Goal: Communication & Community: Ask a question

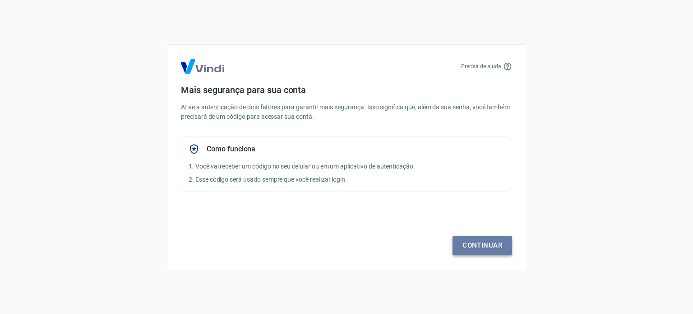
click at [467, 246] on link "Continuar" at bounding box center [483, 245] width 60 height 19
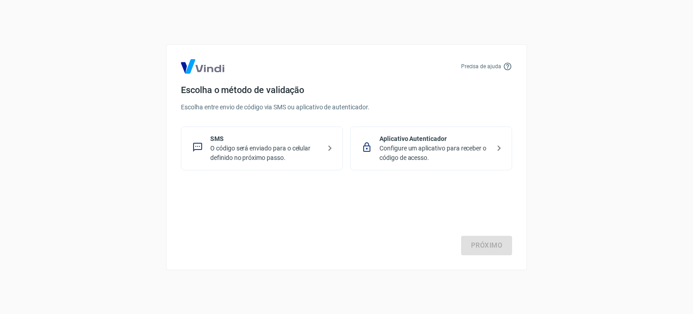
click at [273, 150] on p "O código será enviado para o celular definido no próximo passo." at bounding box center [265, 152] width 111 height 19
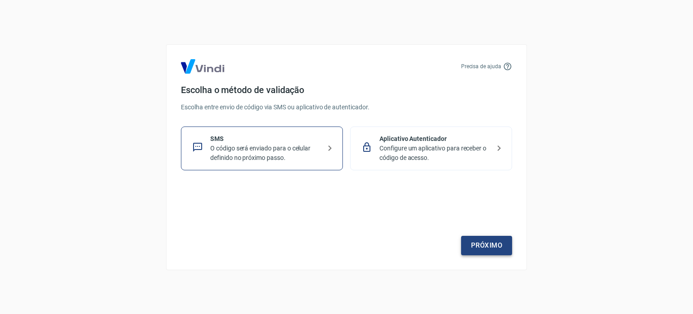
click at [486, 244] on link "Próximo" at bounding box center [486, 245] width 51 height 19
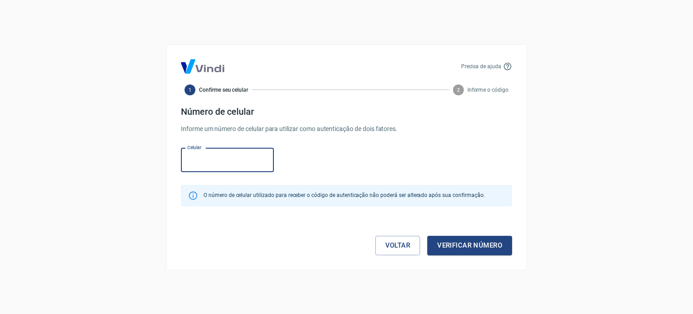
click at [221, 162] on input "Celular" at bounding box center [227, 160] width 93 height 24
type input "[PHONE_NUMBER]"
click at [464, 250] on button "Verificar número" at bounding box center [469, 245] width 85 height 19
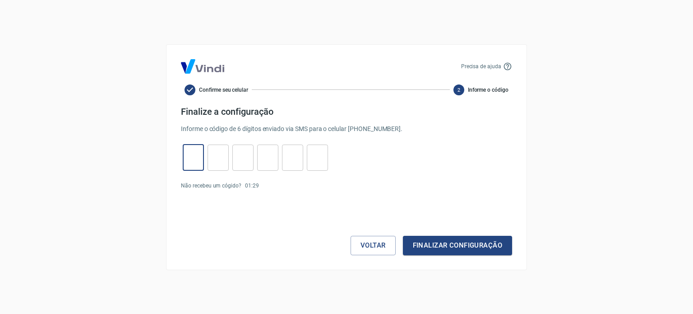
click at [187, 162] on input "tel" at bounding box center [193, 157] width 21 height 19
type input "9"
type input "4"
type input "0"
type input "6"
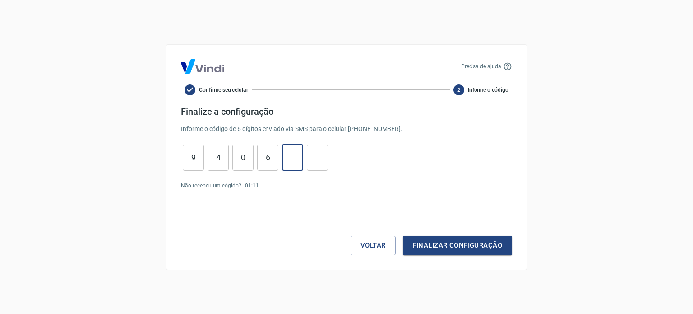
type input "2"
type input "4"
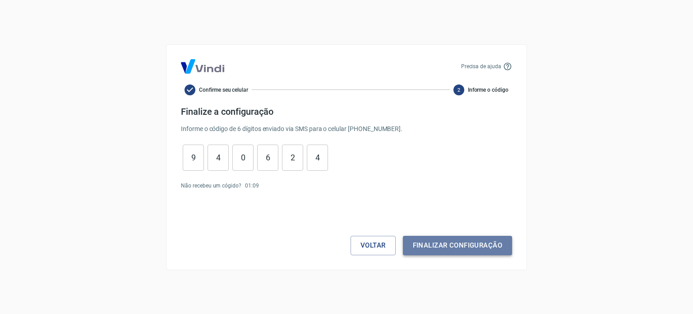
click at [436, 241] on button "Finalizar configuração" at bounding box center [457, 245] width 109 height 19
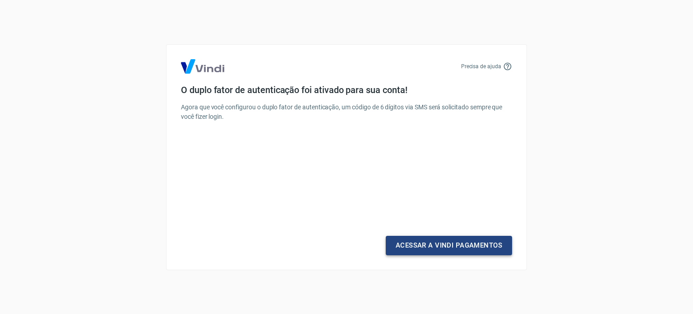
click at [435, 242] on link "Acessar a Vindi Pagamentos" at bounding box center [449, 245] width 126 height 19
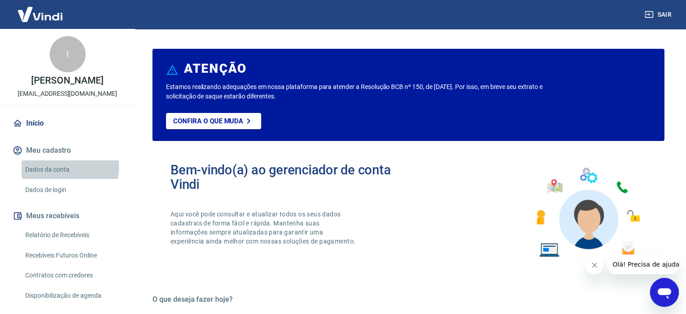
click at [64, 167] on link "Dados da conta" at bounding box center [73, 169] width 102 height 19
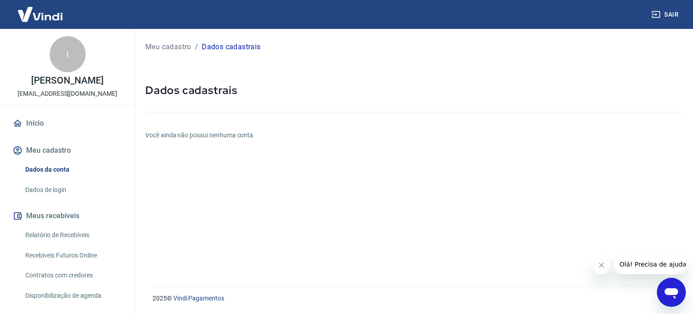
click at [196, 135] on h6 "Você ainda não possui nenhuma conta" at bounding box center [413, 134] width 537 height 9
click at [233, 144] on div "Meu cadastro / Dados cadastrais Dados cadastrais Você ainda não possui nenhuma …" at bounding box center [413, 152] width 559 height 246
click at [601, 264] on icon "Fechar mensagem da empresa" at bounding box center [601, 265] width 5 height 5
click at [207, 151] on div "Meu cadastro / Dados cadastrais Dados cadastrais Você ainda não possui nenhuma …" at bounding box center [413, 152] width 559 height 246
click at [42, 164] on link "Dados da conta" at bounding box center [73, 169] width 102 height 19
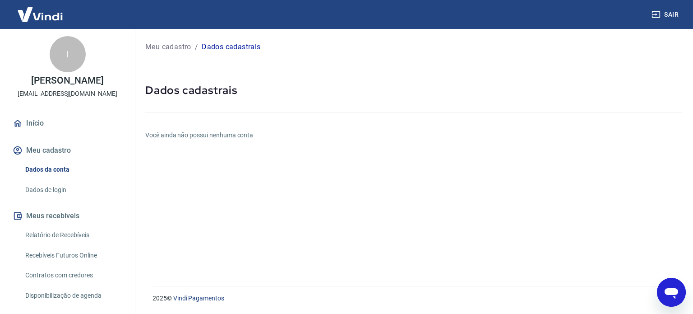
click at [236, 124] on div "Meu cadastro / Dados cadastrais Dados cadastrais Você ainda não possui nenhuma …" at bounding box center [413, 152] width 559 height 246
click at [227, 97] on div at bounding box center [413, 110] width 537 height 26
click at [237, 40] on div "Meu cadastro / Dados cadastrais" at bounding box center [413, 47] width 537 height 14
click at [665, 292] on icon "Abrir janela de mensagens" at bounding box center [672, 293] width 14 height 11
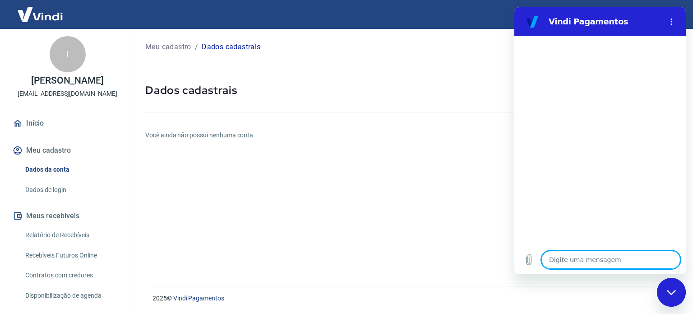
click at [218, 229] on div "Meu cadastro / Dados cadastrais Dados cadastrais Você ainda não possui nenhuma …" at bounding box center [413, 152] width 559 height 246
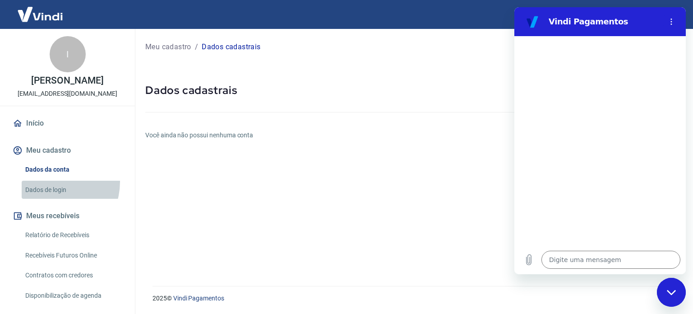
click at [50, 181] on link "Dados de login" at bounding box center [73, 189] width 102 height 19
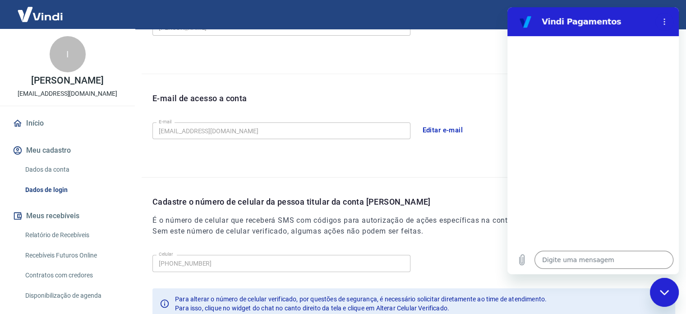
scroll to position [264, 0]
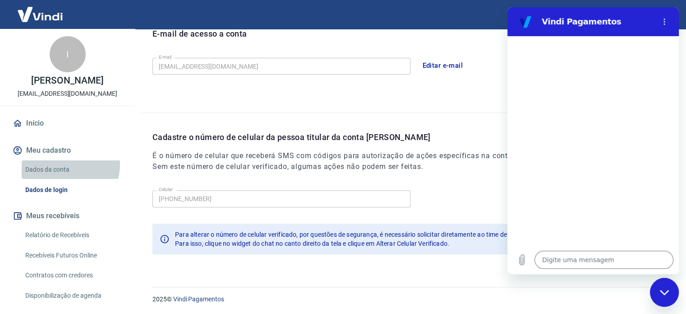
click at [69, 165] on link "Dados da conta" at bounding box center [73, 169] width 102 height 19
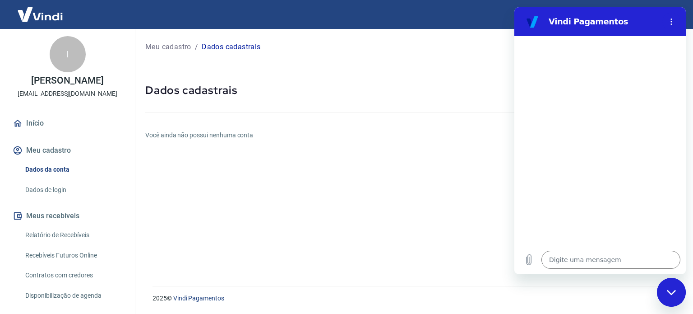
click at [273, 135] on h6 "Você ainda não possui nenhuma conta" at bounding box center [413, 134] width 537 height 9
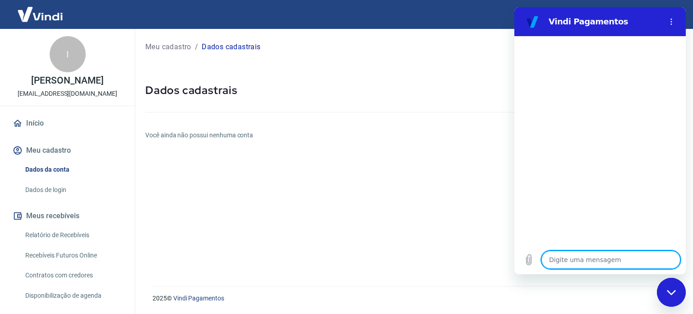
click at [580, 263] on textarea at bounding box center [610, 259] width 139 height 18
type textarea "C"
type textarea "x"
type textarea "Cp"
type textarea "x"
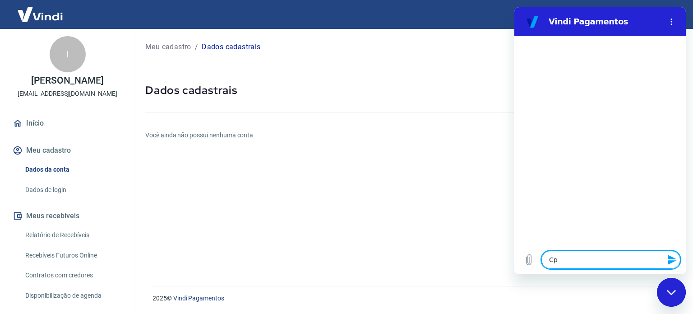
type textarea "Cpo"
type textarea "x"
type textarea "Cp"
type textarea "x"
type textarea "C"
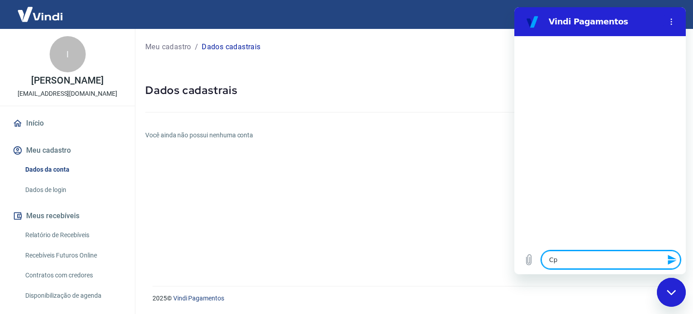
type textarea "x"
type textarea "Co"
type textarea "x"
type textarea "Com"
type textarea "x"
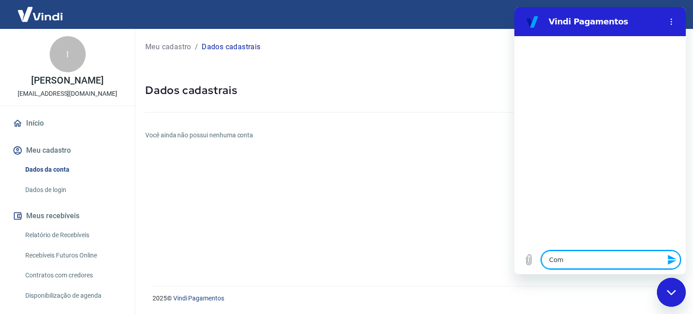
type textarea "Como"
type textarea "x"
type textarea "Como"
type textarea "x"
type textarea "Como f"
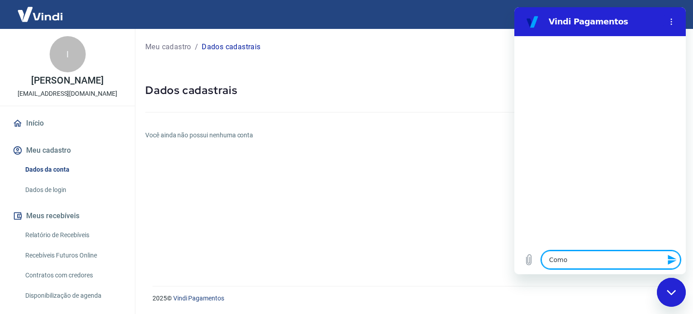
type textarea "x"
type textarea "Como fa"
type textarea "x"
type textarea "Como faç"
type textarea "x"
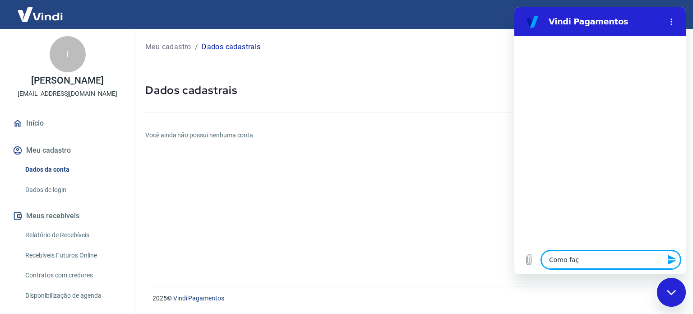
type textarea "Como faço"
type textarea "x"
type textarea "Como faço"
type textarea "x"
type textarea "Como faço p"
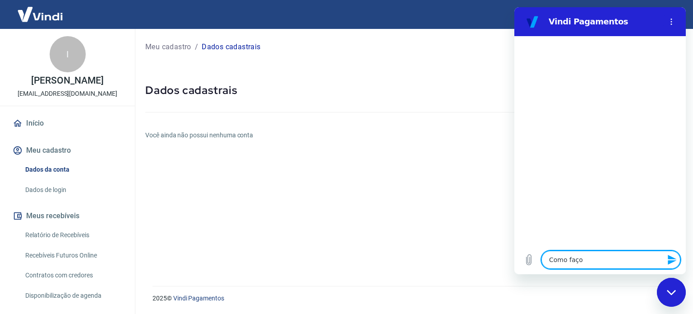
type textarea "x"
type textarea "Como faço pr"
type textarea "x"
type textarea "Como faço pra"
type textarea "x"
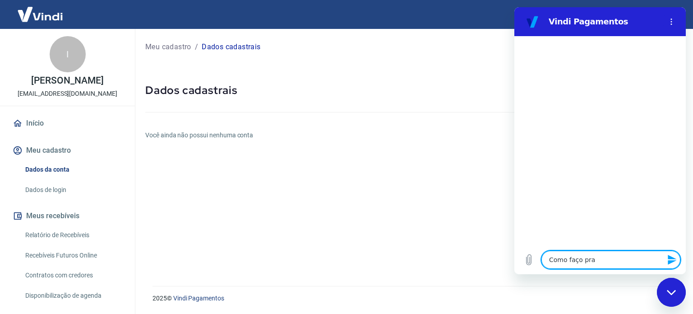
type textarea "Como faço pra"
type textarea "x"
type textarea "Como faço pra c"
type textarea "x"
type textarea "Como faço pra ci"
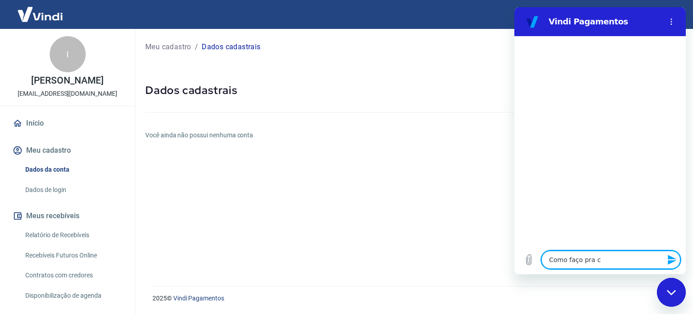
type textarea "x"
type textarea "Como faço pra cir"
type textarea "x"
type textarea "Como faço pra cira"
type textarea "x"
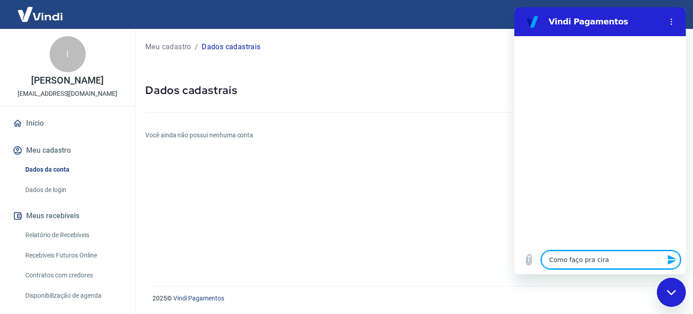
type textarea "Como faço pra cirar"
type textarea "x"
type textarea "Como faço pra cirar"
type textarea "x"
type textarea "Como faço pra cirar"
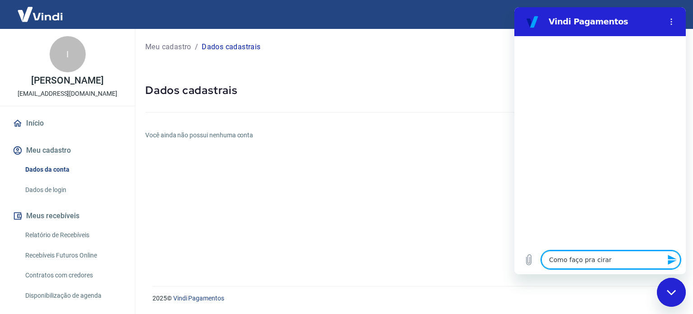
type textarea "x"
type textarea "Como faço pra cira"
type textarea "x"
type textarea "Como faço pra cir"
type textarea "x"
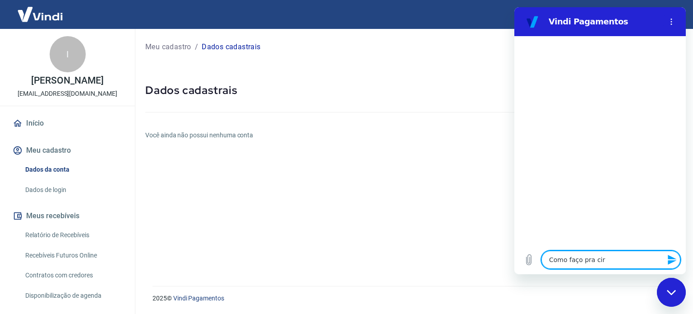
type textarea "Como faço pra ci"
type textarea "x"
type textarea "Como faço pra c"
type textarea "x"
type textarea "Como faço pra"
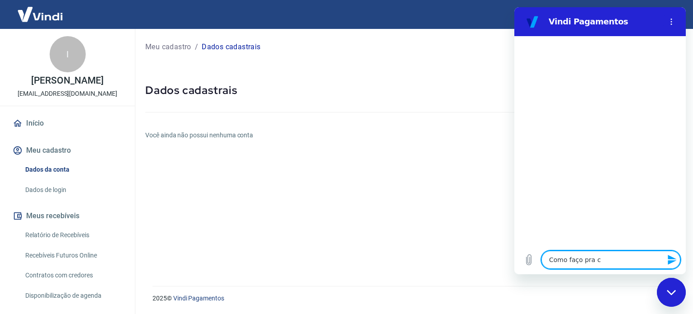
type textarea "x"
type textarea "Como faço pra"
type textarea "x"
type textarea "Como faço pra"
type textarea "x"
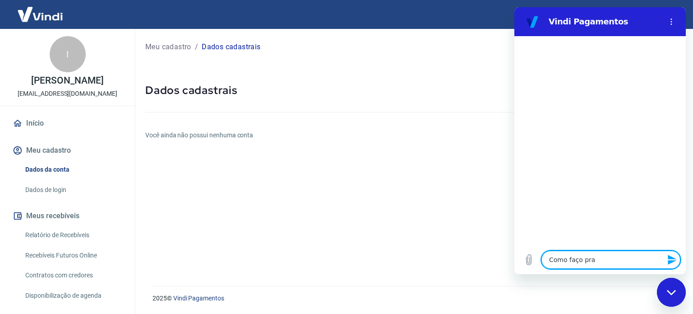
type textarea "Como faço pra a"
type textarea "x"
type textarea "Como faço pra ad"
type textarea "x"
type textarea "Como faço pra adc"
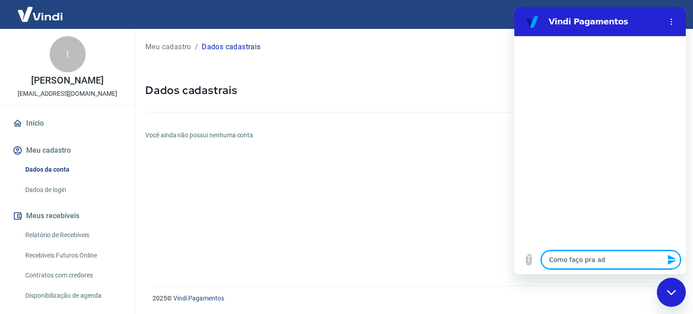
type textarea "x"
type textarea "Como faço pra adci"
type textarea "x"
type textarea "Como faço pra adcio"
type textarea "x"
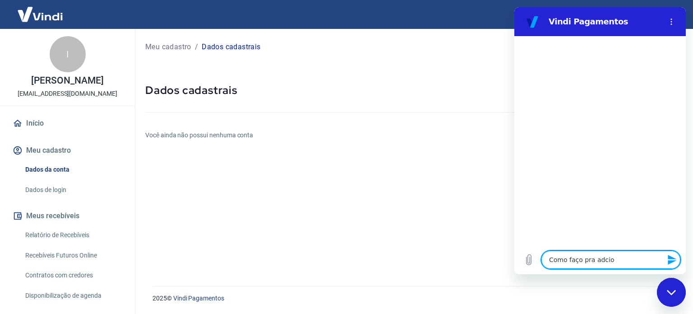
type textarea "Como faço pra adcion"
type textarea "x"
type textarea "Como faço pra adciona"
type textarea "x"
type textarea "Como faço pra adcionar"
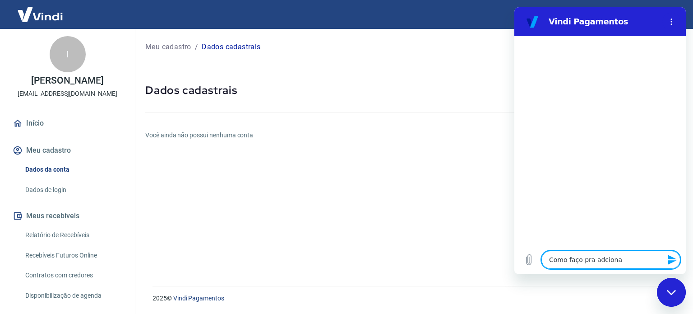
type textarea "x"
type textarea "Como faço pra adcionar"
type textarea "x"
type textarea "Como faço pra adcionar a"
type textarea "x"
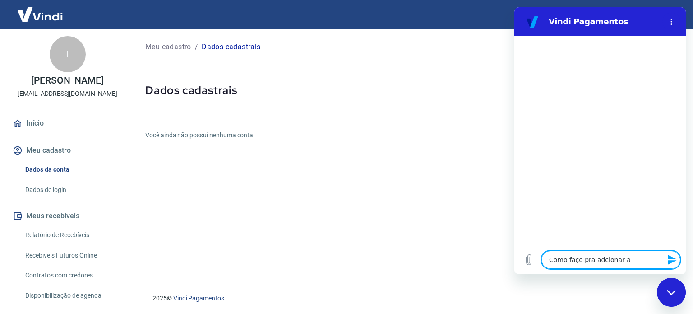
type textarea "Como faço pra adcionar a"
type textarea "x"
type textarea "Como faço pra adcionar a c"
type textarea "x"
type textarea "Como faço pra adcionar a co"
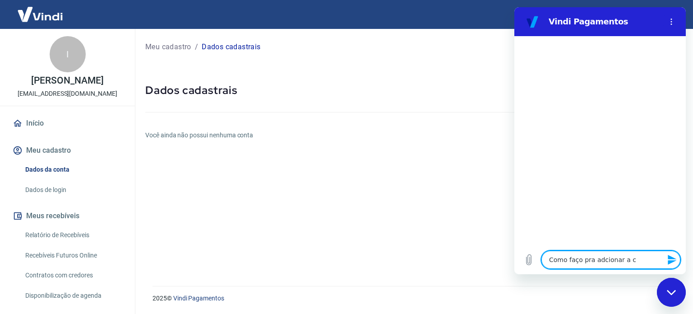
type textarea "x"
type textarea "Como faço pra adcionar a con"
type textarea "x"
type textarea "Como faço pra adcionar a cont"
type textarea "x"
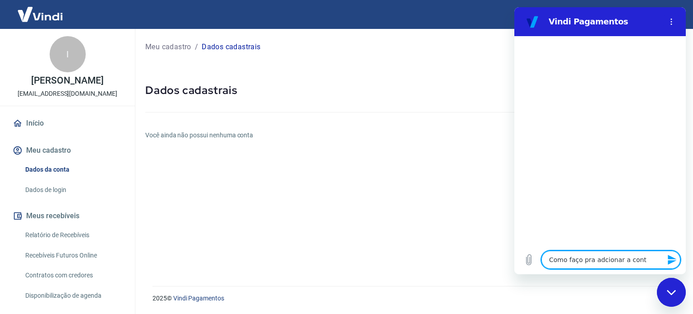
type textarea "Como faço pra adcionar a conta"
type textarea "x"
type textarea "Como faço pra adcionar a conta"
type textarea "x"
type textarea "Como faço pra adcionar a conta c"
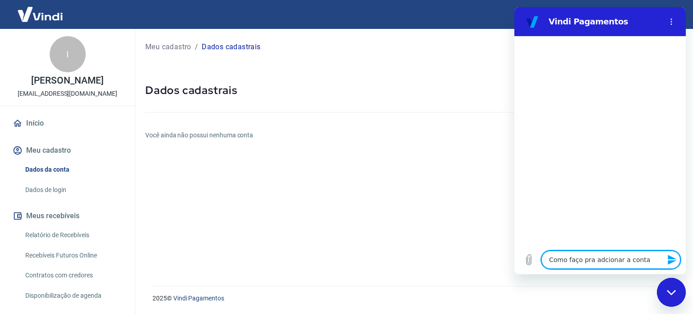
type textarea "x"
type textarea "Como faço pra adcionar a conta co"
type textarea "x"
type textarea "Como faço pra adcionar a conta cor"
type textarea "x"
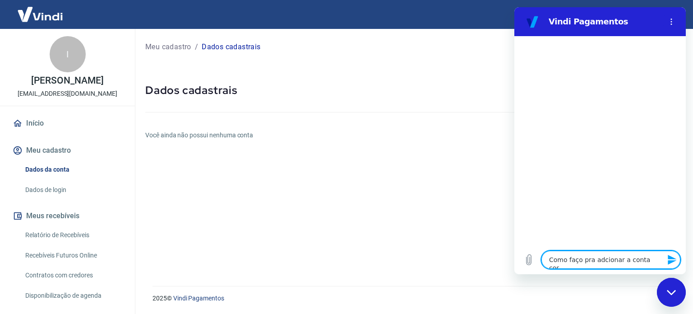
type textarea "Como faço pra adcionar a conta core"
type textarea "x"
type textarea "Como faço pra adcionar a conta coree"
type textarea "x"
type textarea "Como faço pra adcionar a conta coreen"
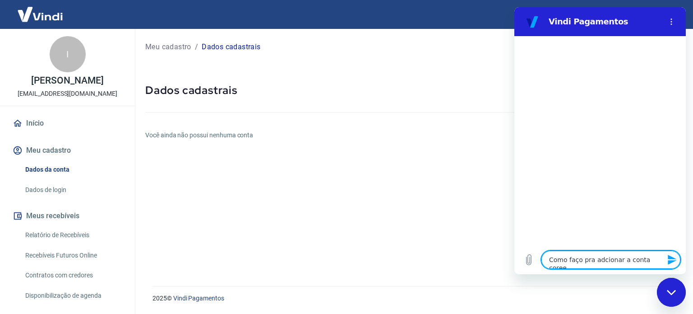
type textarea "x"
type textarea "Como faço pra adcionar a conta coreent"
type textarea "x"
type textarea "Como faço pra adcionar a conta coreente"
type textarea "x"
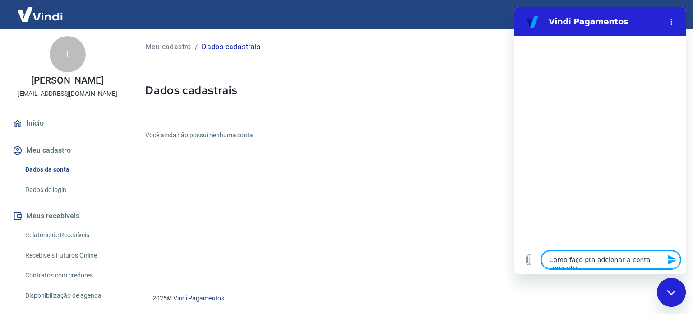
type textarea "Como faço pra adcionar a conta coreente"
type textarea "x"
type textarea "Como faço pra adcionar a conta coreente"
type textarea "x"
type textarea "Como faço pra adcionar a conta coreent"
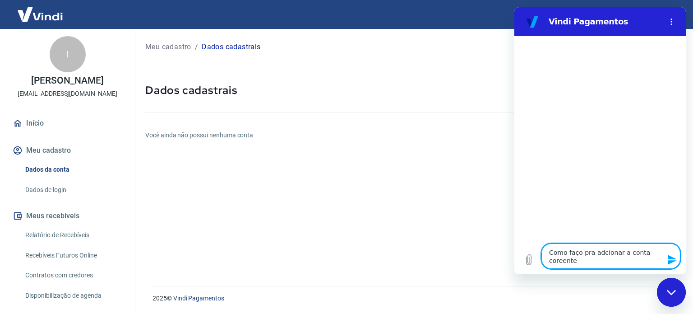
type textarea "x"
type textarea "Como faço pra adcionar a conta coreen"
type textarea "x"
type textarea "Como faço pra adcionar a conta coree"
type textarea "x"
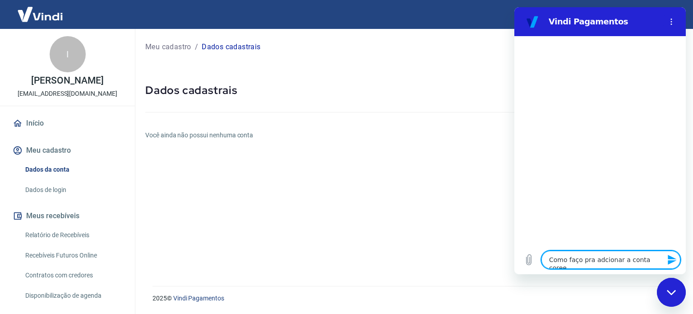
type textarea "Como faço pra adcionar a conta core"
type textarea "x"
type textarea "Como faço pra adcionar a conta cor"
type textarea "x"
type textarea "Como faço pra adcionar a conta corr"
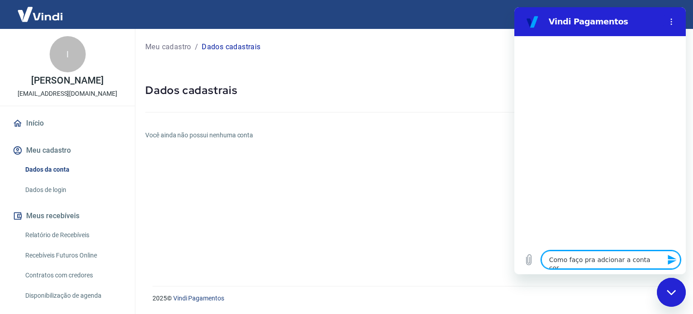
type textarea "x"
type textarea "Como faço pra adcionar a conta corre"
type textarea "x"
type textarea "Como faço pra adcionar a conta corren"
type textarea "x"
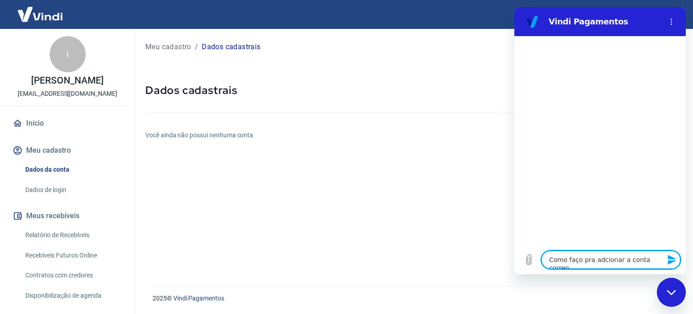
type textarea "Como faço pra adcionar a conta corrent"
type textarea "x"
type textarea "Como faço pra adcionar a conta corrente"
type textarea "x"
type textarea "Como faço pra adcionar a conta corrente"
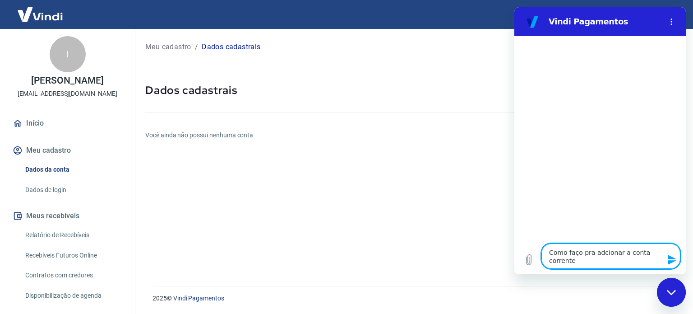
click at [672, 263] on icon "Enviar mensagem" at bounding box center [672, 259] width 11 height 11
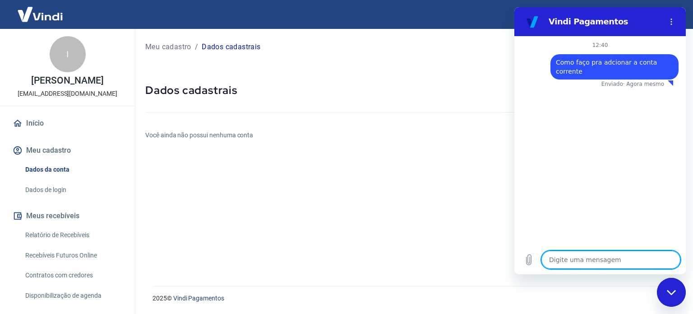
type textarea "x"
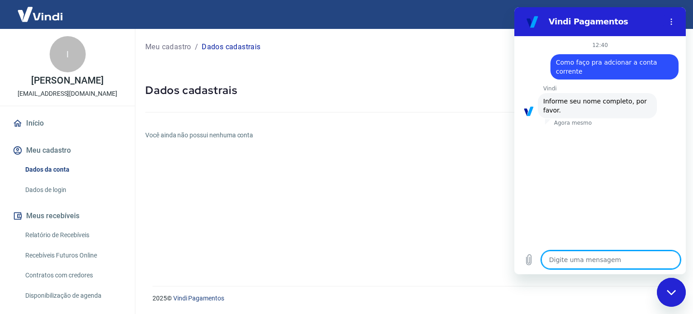
type textarea "I"
type textarea "x"
type textarea "Iv"
type textarea "x"
type textarea "Iva"
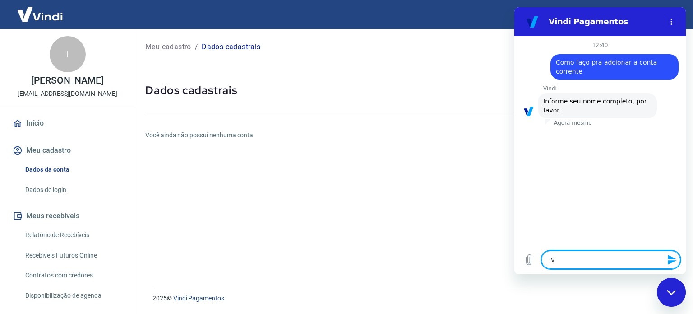
type textarea "x"
type textarea "[PERSON_NAME]"
type textarea "x"
type textarea "Ivani"
type textarea "x"
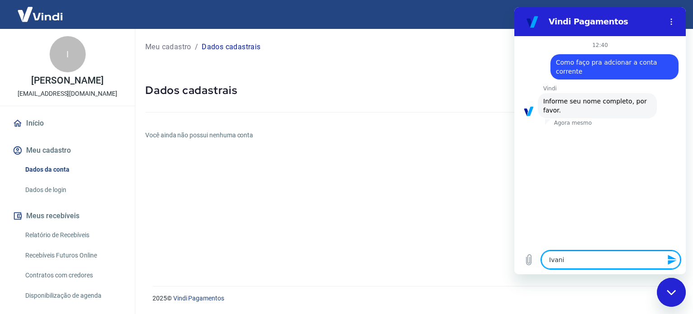
type textarea "Ivanil"
type textarea "x"
type textarea "Ivanils"
type textarea "x"
type textarea "Ivanilso"
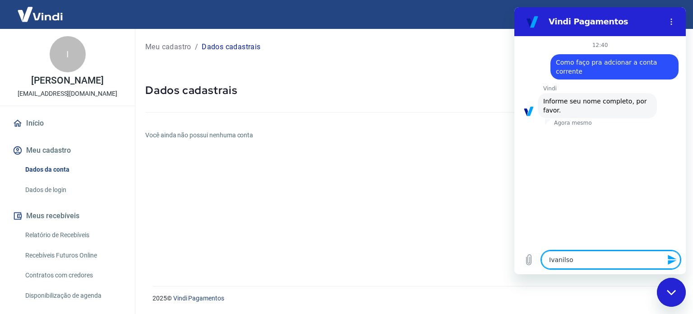
type textarea "x"
type textarea "Ivanilson"
type textarea "x"
type textarea "Ivanilson"
type textarea "x"
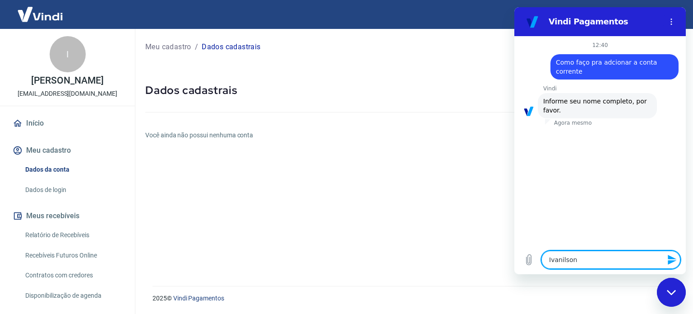
type textarea "Ivanilson \"
type textarea "x"
type textarea "Ivanilson \\"
type textarea "x"
type textarea "Ivanilson \"
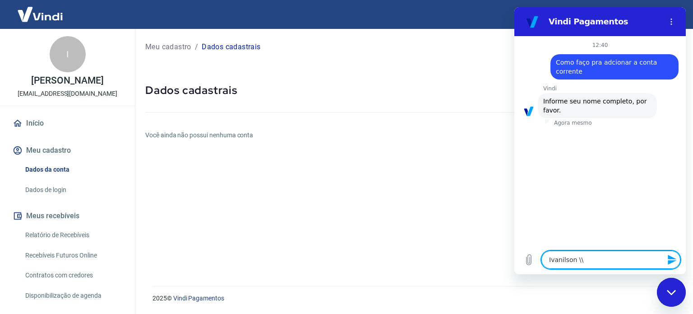
type textarea "x"
type textarea "Ivanilson"
type textarea "x"
type textarea "Ivanilson"
type textarea "x"
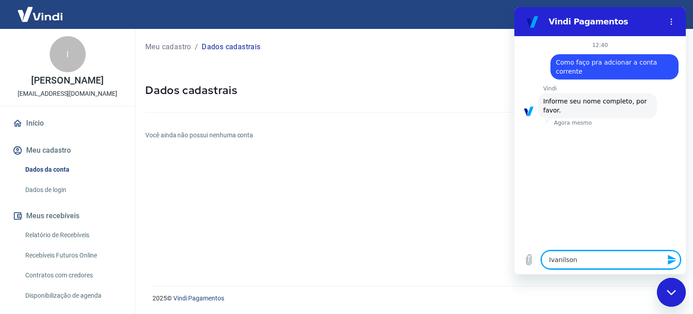
type textarea "Ivanilson"
type textarea "x"
type textarea "Ivanilson J"
type textarea "x"
type textarea "Ivanilson Ju"
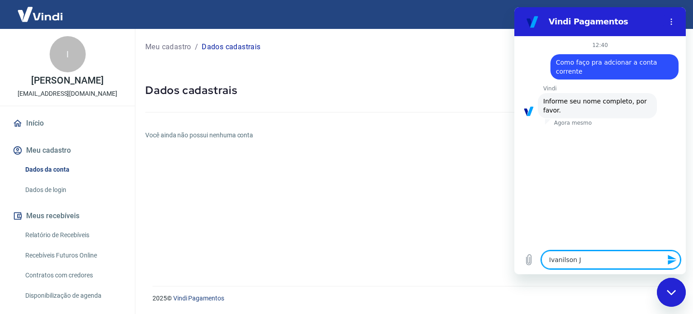
type textarea "x"
type textarea "Ivanilson Jun"
type textarea "x"
type textarea "Ivanilson Juni"
type textarea "x"
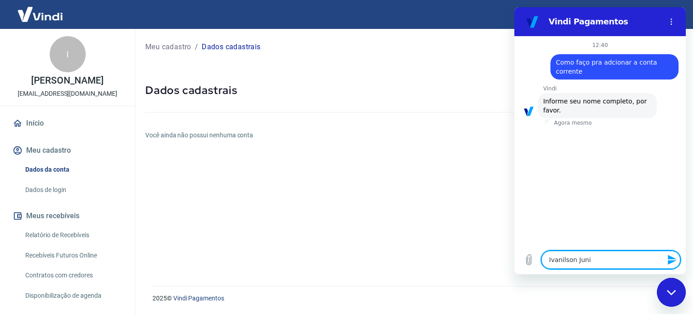
type textarea "[PERSON_NAME]"
type textarea "x"
type textarea "Ivanilson Junior"
type textarea "x"
type textarea "Ivanilson Junior"
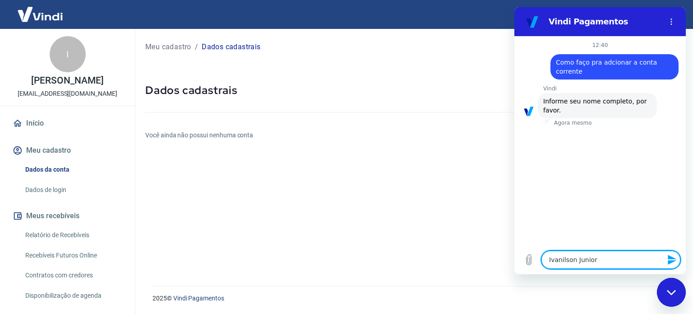
type textarea "x"
type textarea "Ivanilson Junior"
click at [672, 259] on icon "Enviar mensagem" at bounding box center [672, 259] width 11 height 11
type textarea "x"
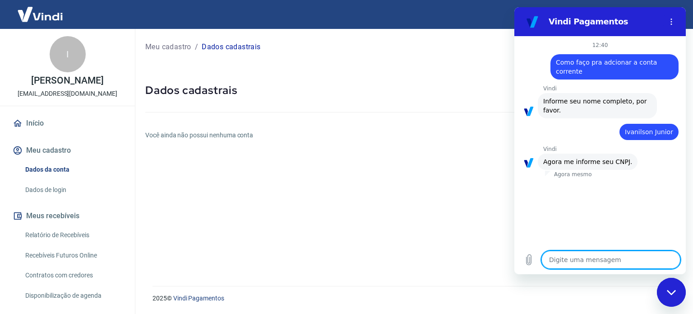
type textarea "4"
type textarea "x"
type textarea "44"
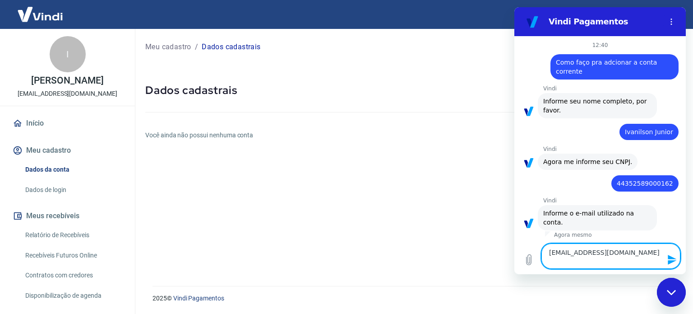
click at [674, 264] on icon "Enviar mensagem" at bounding box center [672, 259] width 11 height 11
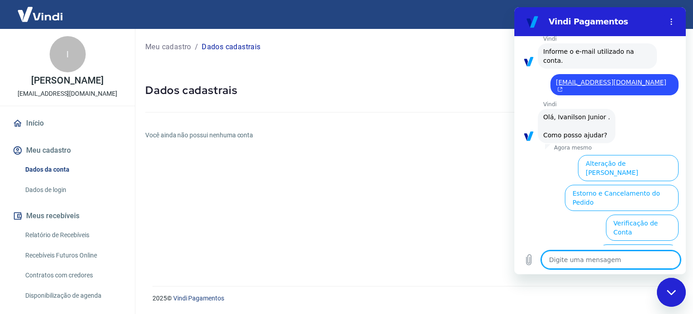
scroll to position [160, 0]
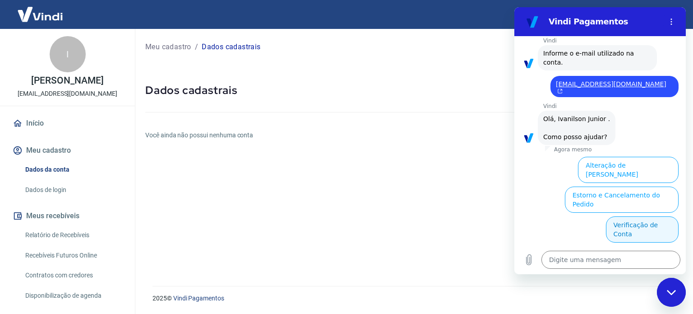
click at [641, 216] on button "Verificação de Conta" at bounding box center [642, 229] width 73 height 26
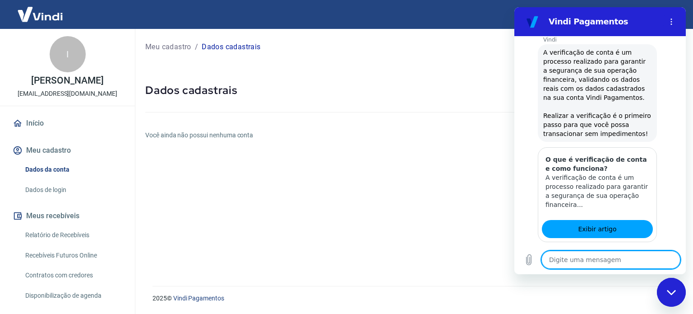
scroll to position [341, 0]
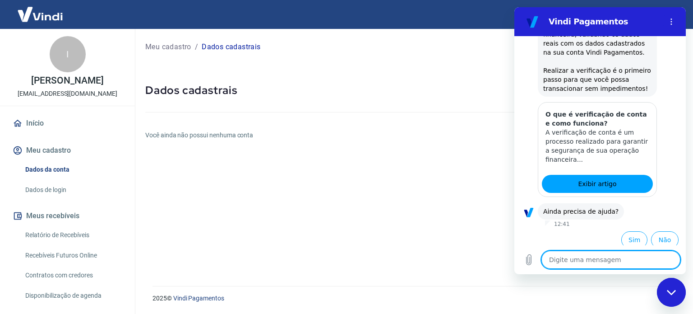
click at [610, 155] on p "A verificação de conta é um processo realizado para garantir a segurança de sua…" at bounding box center [598, 146] width 104 height 36
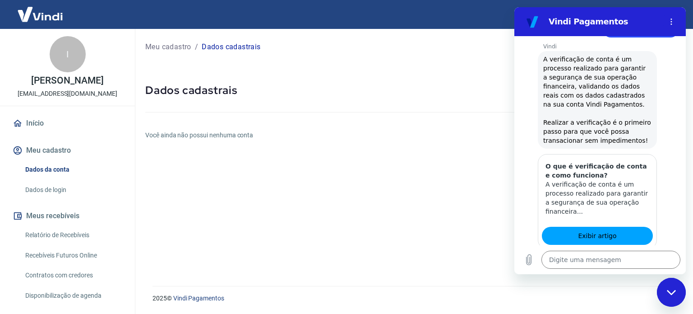
scroll to position [250, 0]
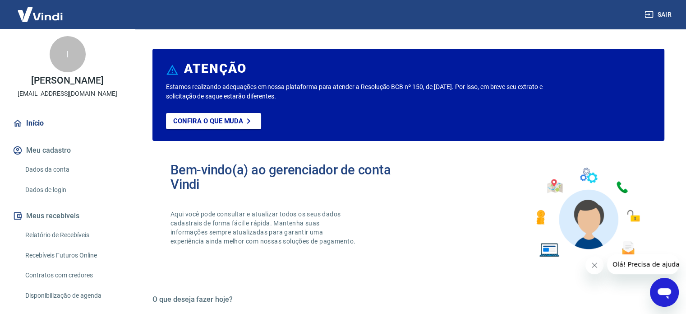
click at [52, 173] on link "Dados da conta" at bounding box center [73, 169] width 102 height 19
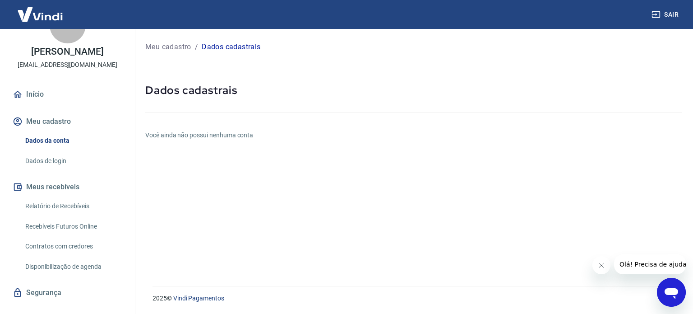
scroll to position [44, 0]
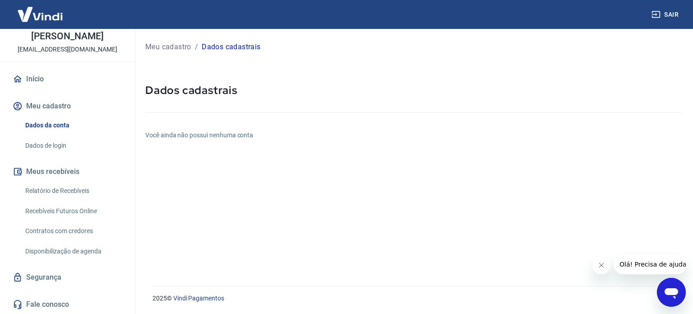
click at [192, 250] on div "Meu cadastro / Dados cadastrais Dados cadastrais Você ainda não possui nenhuma …" at bounding box center [413, 152] width 559 height 246
click at [183, 146] on div "Meu cadastro / Dados cadastrais Dados cadastrais Você ainda não possui nenhuma …" at bounding box center [413, 152] width 559 height 246
